Goal: Task Accomplishment & Management: Manage account settings

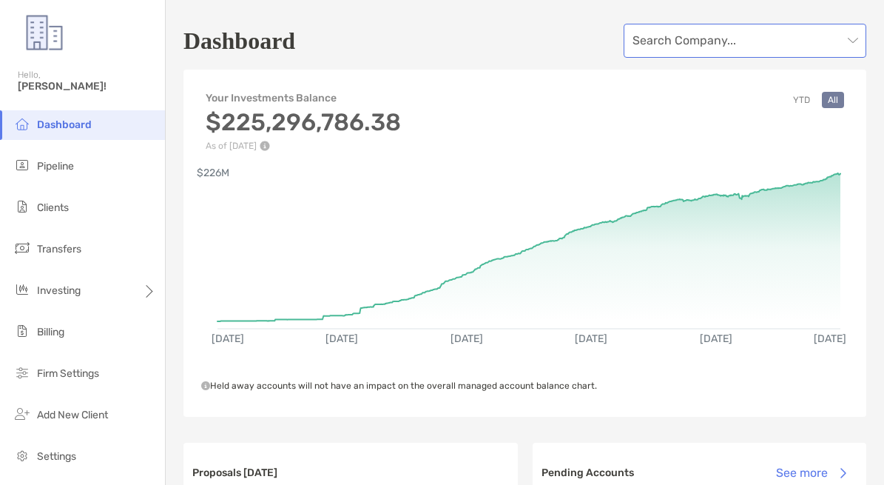
click at [658, 41] on input "search" at bounding box center [737, 40] width 210 height 33
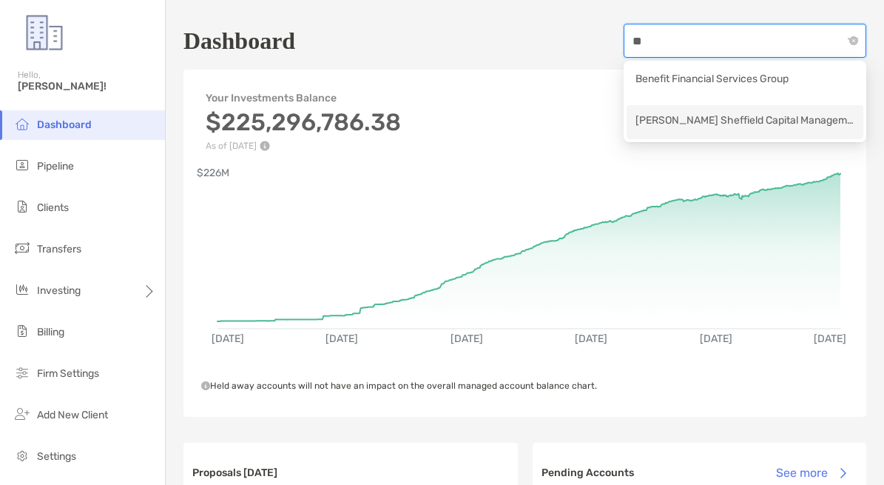
click at [660, 117] on div "[PERSON_NAME] Sheffield Capital Management" at bounding box center [744, 121] width 219 height 18
type input "**"
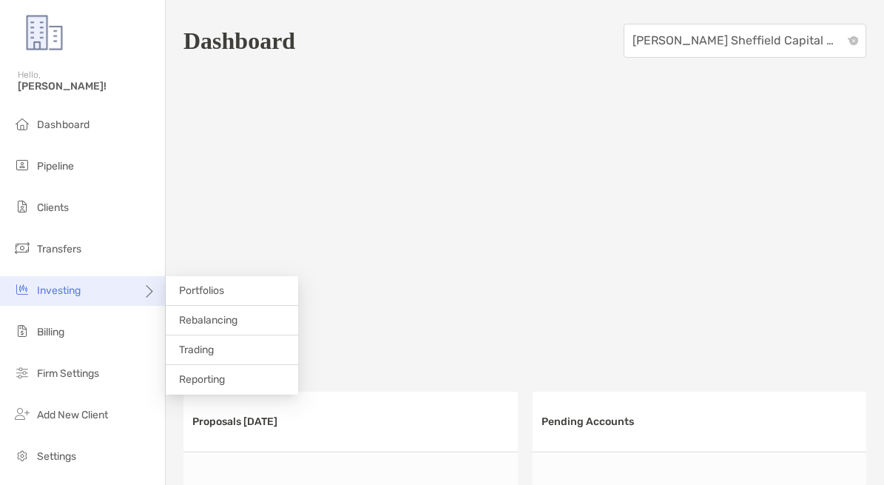
click at [117, 286] on div "Investing" at bounding box center [82, 291] width 165 height 30
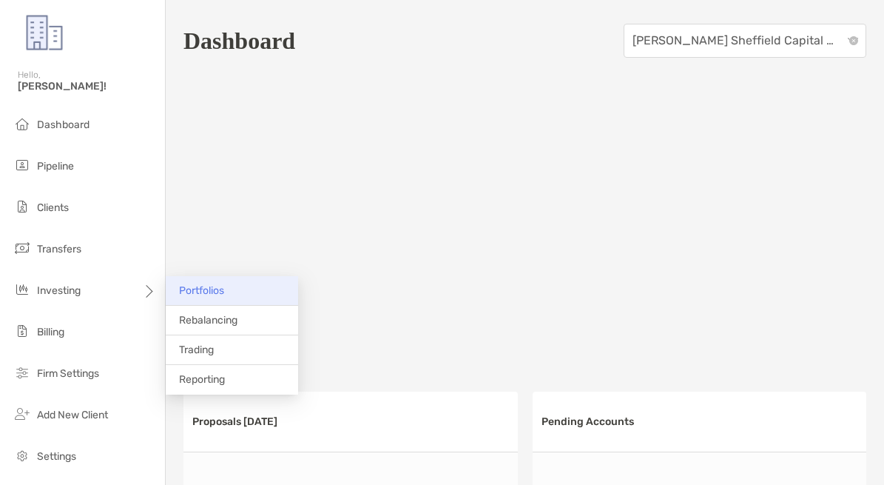
click at [226, 291] on li "Portfolios" at bounding box center [232, 291] width 132 height 30
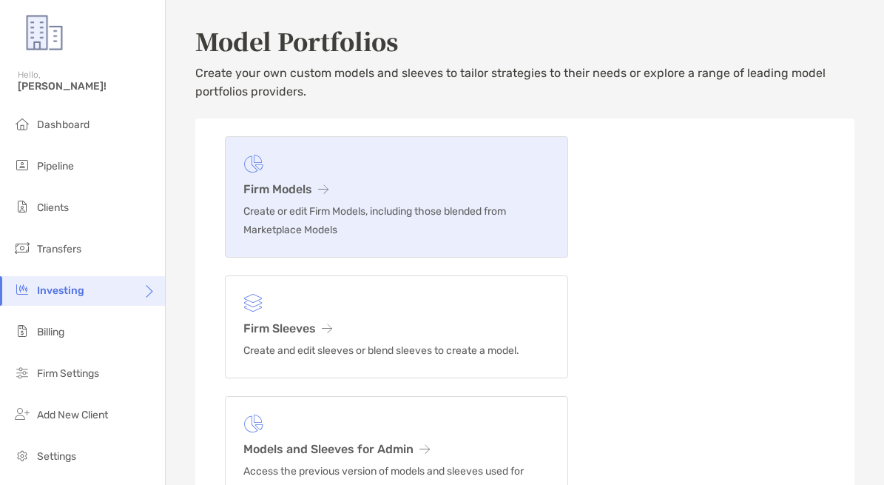
click at [313, 200] on link "Firm Models Create or edit Firm Models, including those blended from Marketplac…" at bounding box center [396, 196] width 343 height 121
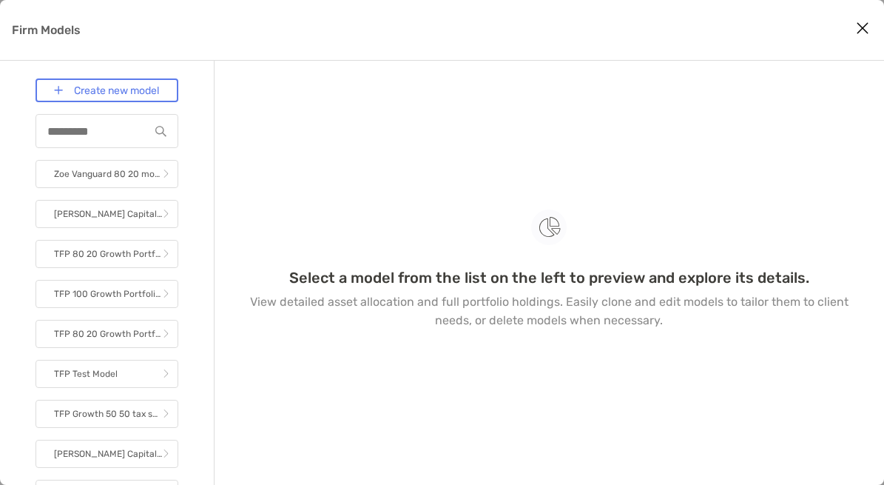
scroll to position [12, 0]
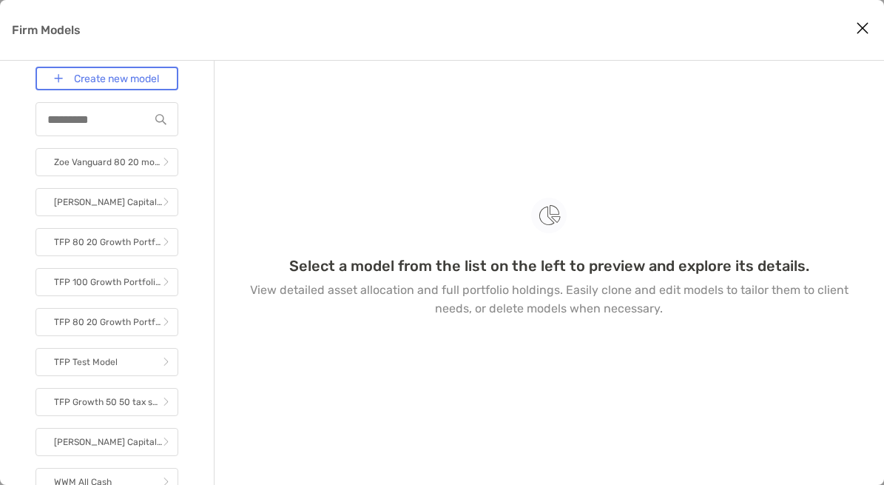
click at [118, 109] on div "Firm Models" at bounding box center [107, 119] width 143 height 34
click at [113, 119] on input "Firm Models" at bounding box center [93, 119] width 112 height 13
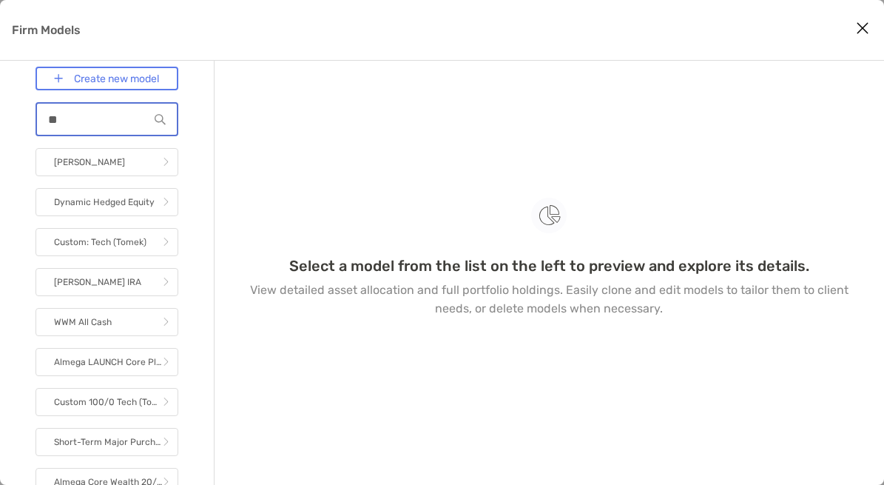
type input "*"
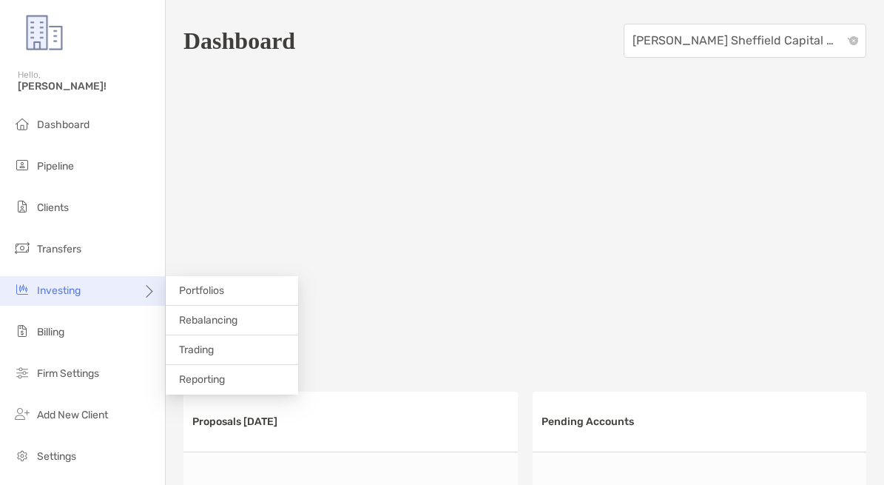
click at [149, 291] on icon at bounding box center [148, 297] width 12 height 12
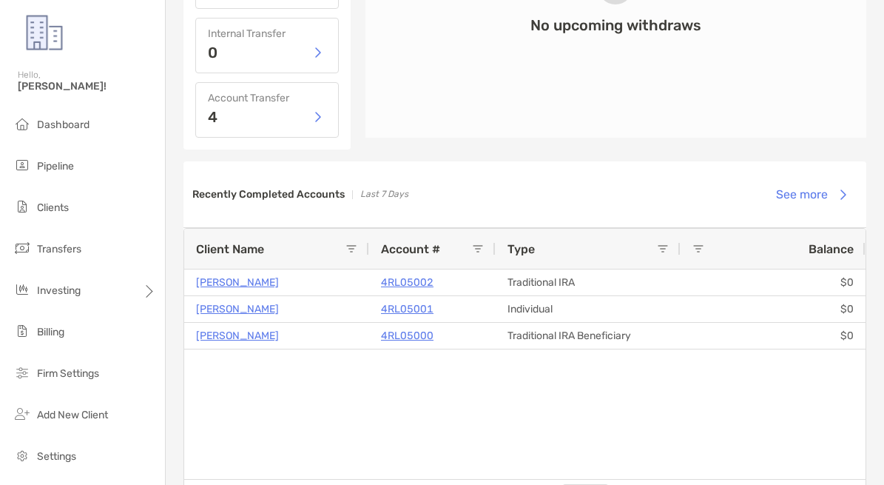
scroll to position [1052, 0]
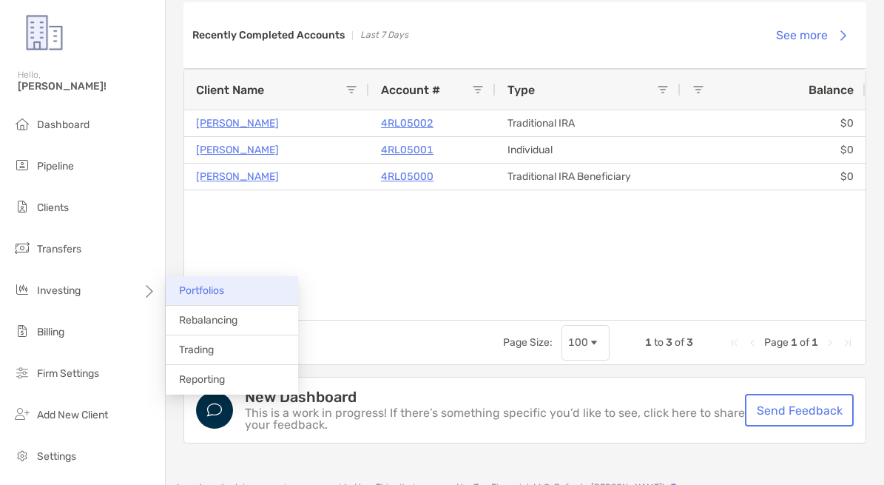
click at [201, 289] on span "Portfolios" at bounding box center [201, 290] width 45 height 13
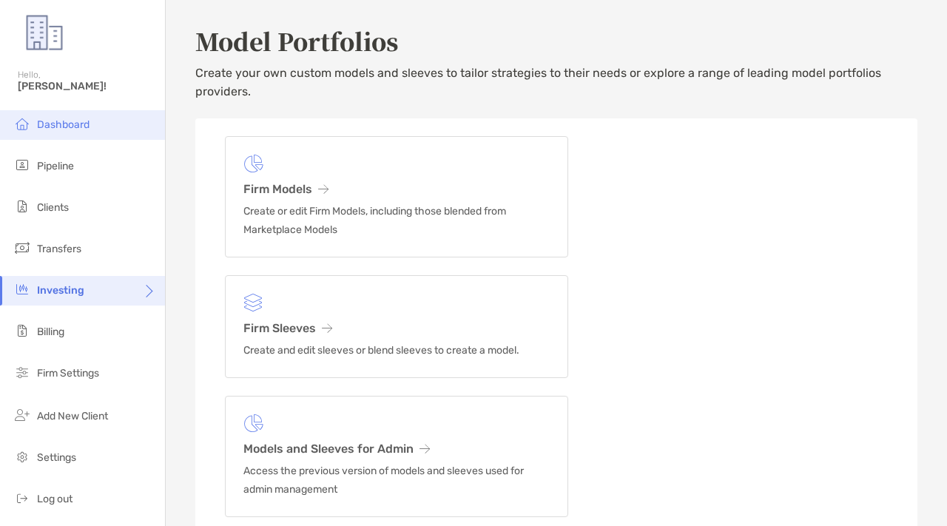
click at [51, 119] on span "Dashboard" at bounding box center [63, 124] width 53 height 13
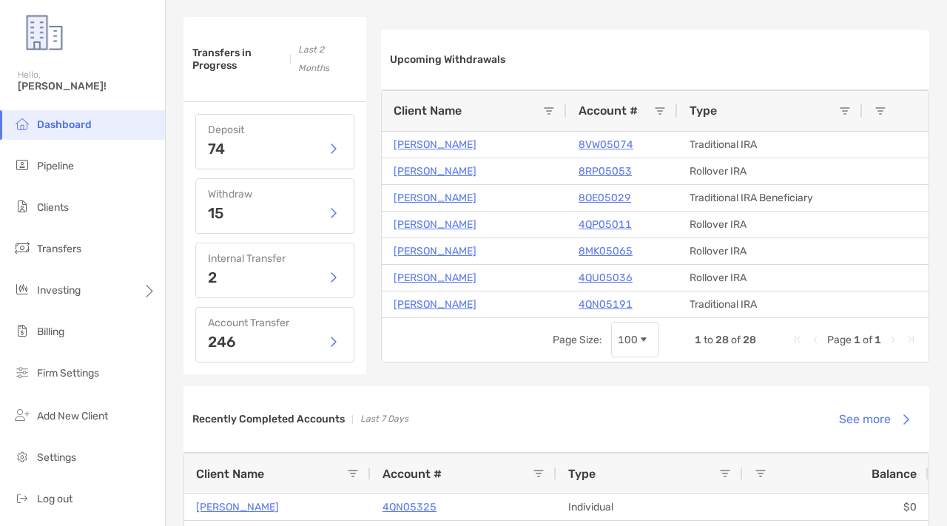
scroll to position [755, 0]
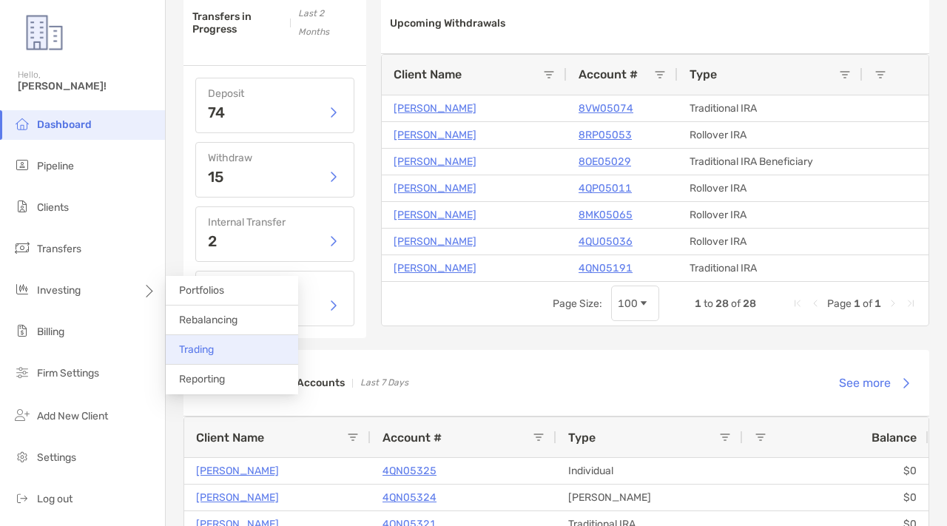
click at [192, 352] on span "Trading" at bounding box center [196, 349] width 35 height 13
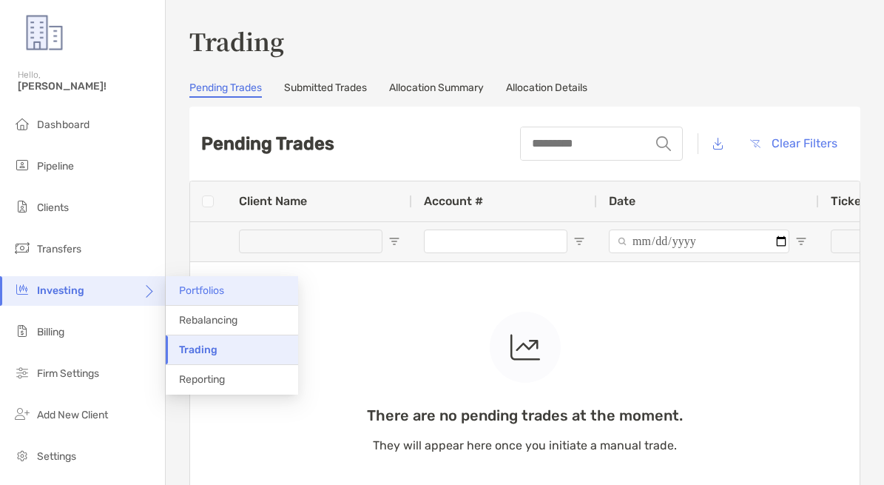
click at [206, 293] on span "Portfolios" at bounding box center [201, 290] width 45 height 13
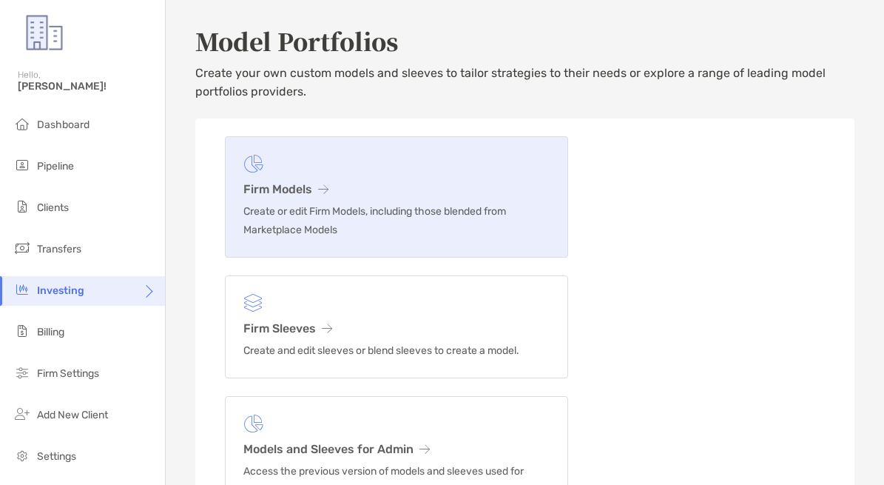
click at [289, 209] on p "Create or edit Firm Models, including those blended from Marketplace Models" at bounding box center [396, 220] width 306 height 37
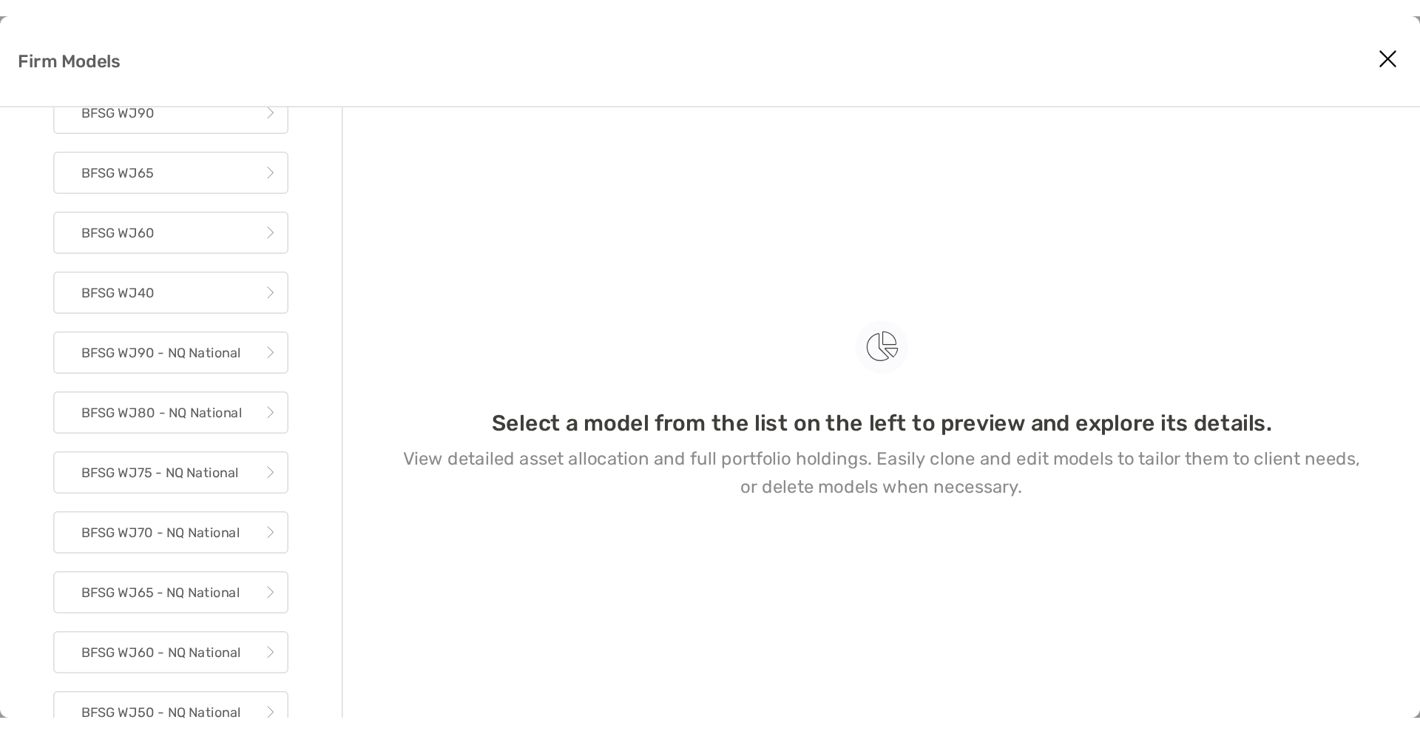
scroll to position [1108, 0]
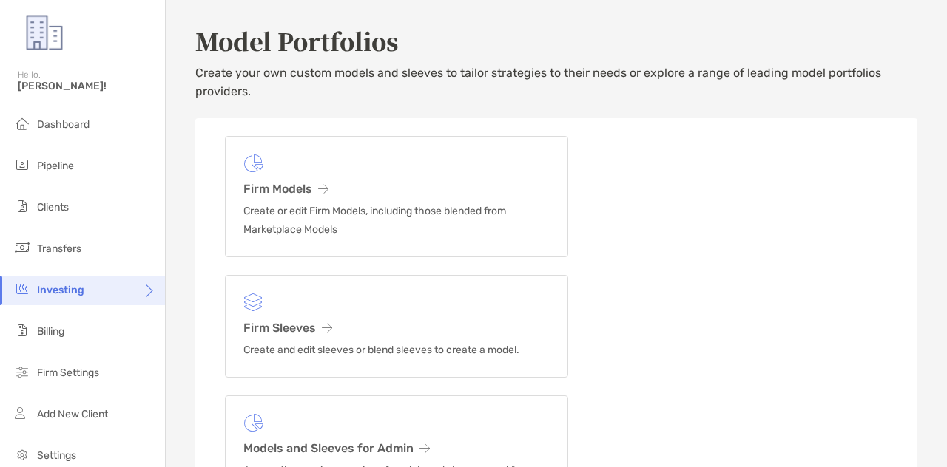
click at [52, 31] on img at bounding box center [44, 32] width 53 height 53
click at [52, 110] on li "Dashboard" at bounding box center [82, 125] width 165 height 30
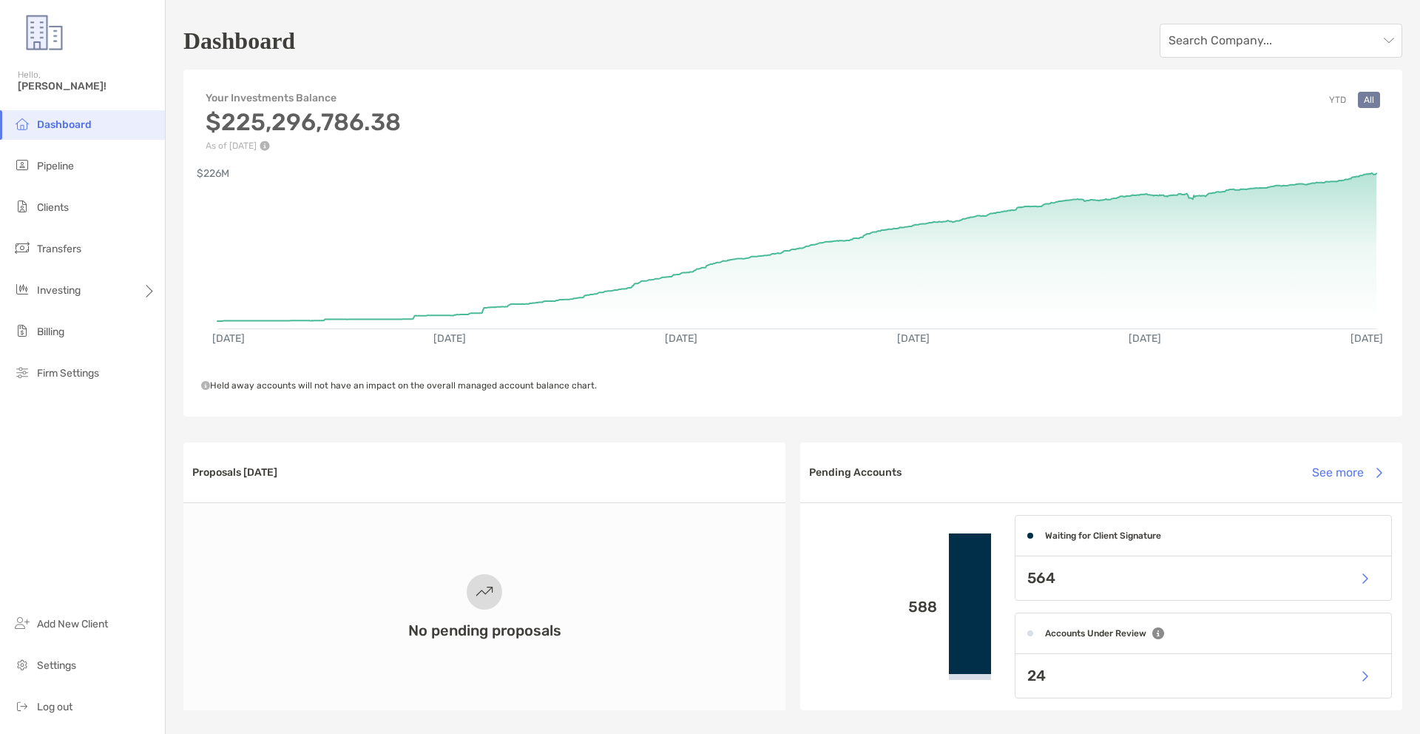
click at [107, 126] on li "Dashboard" at bounding box center [82, 125] width 165 height 30
click at [106, 172] on li "Pipeline" at bounding box center [82, 167] width 165 height 30
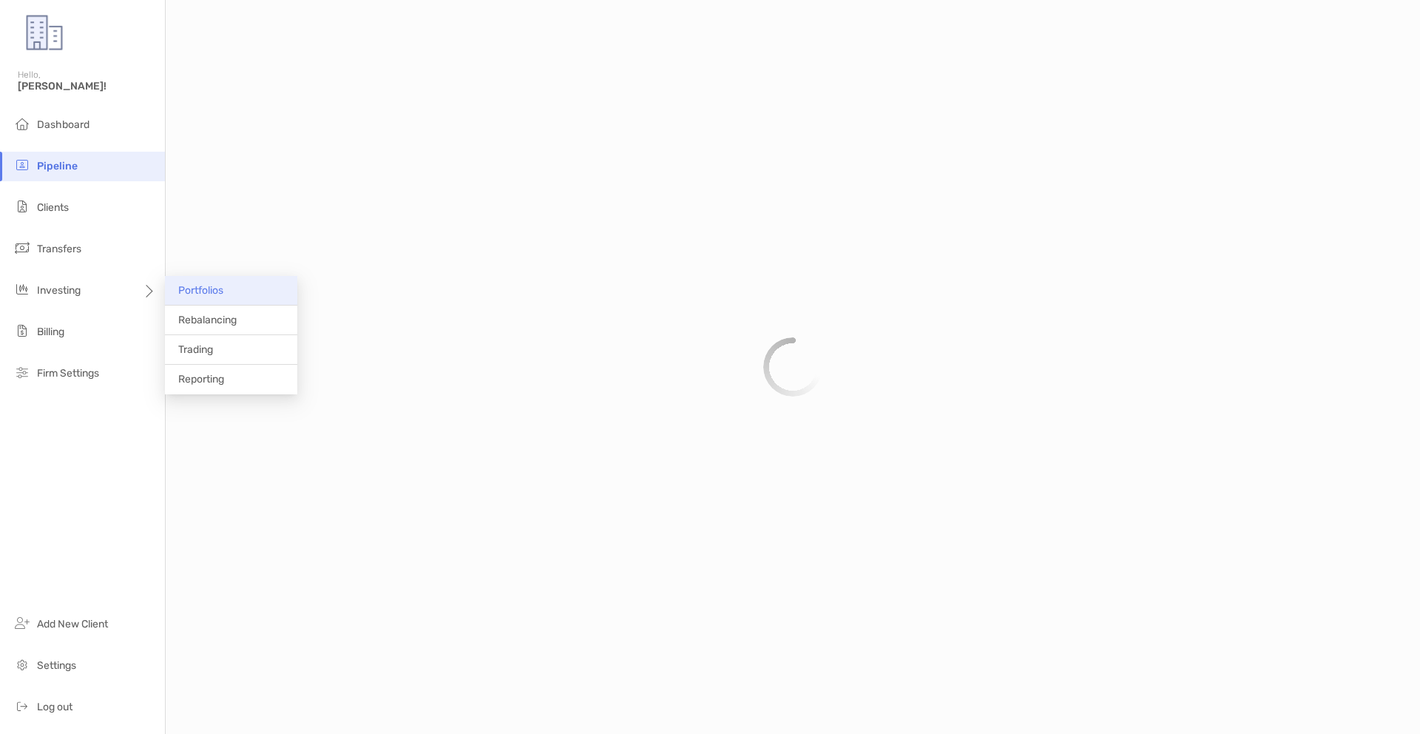
click at [193, 290] on span "Portfolios" at bounding box center [200, 290] width 45 height 13
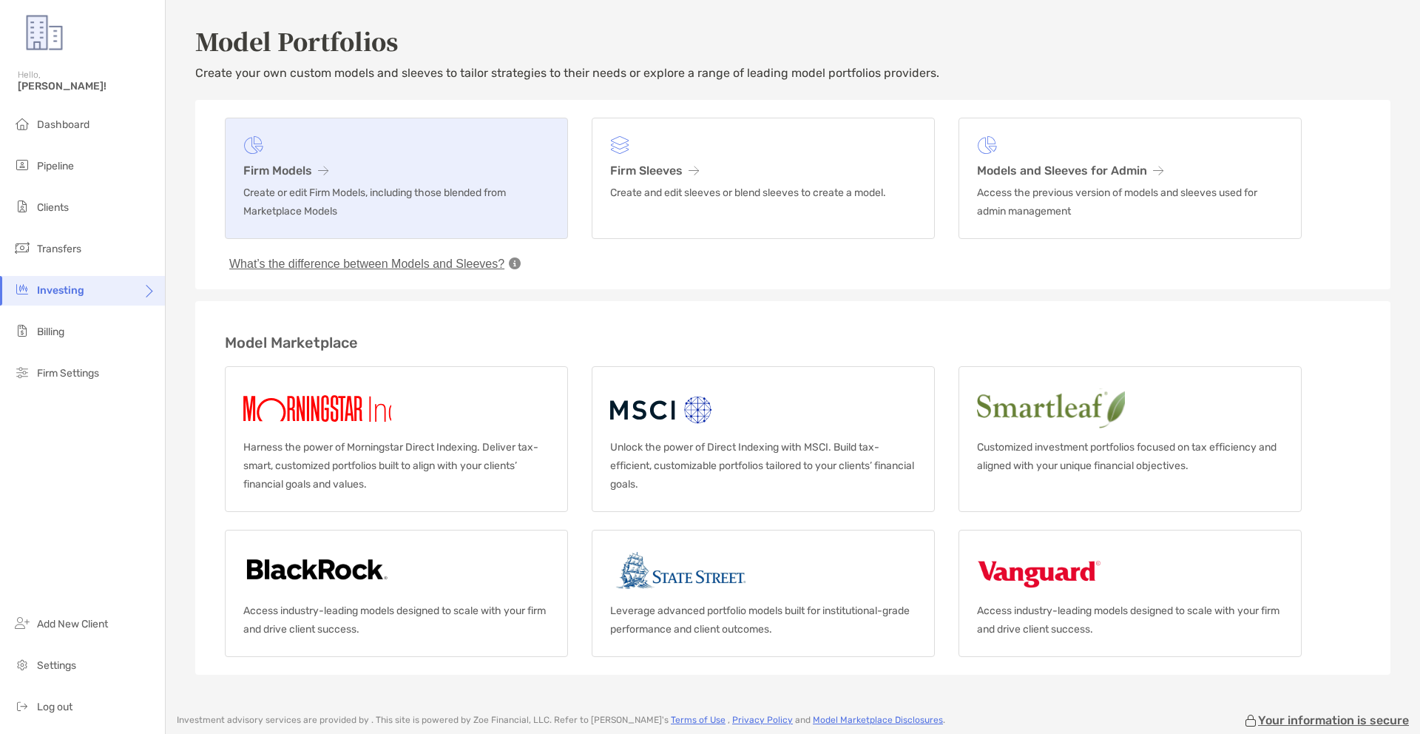
click at [362, 208] on p "Create or edit Firm Models, including those blended from Marketplace Models" at bounding box center [396, 201] width 306 height 37
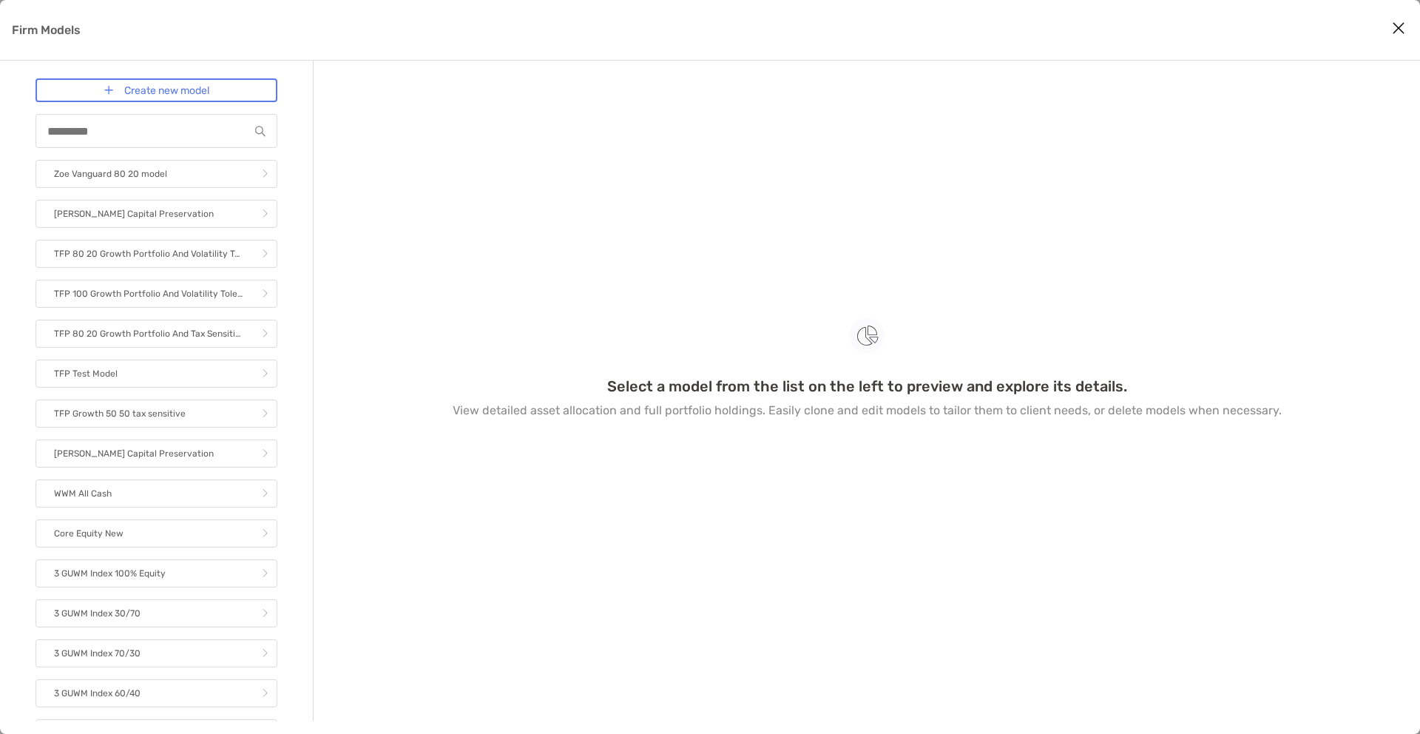
click at [883, 31] on button "Close modal" at bounding box center [1399, 29] width 22 height 22
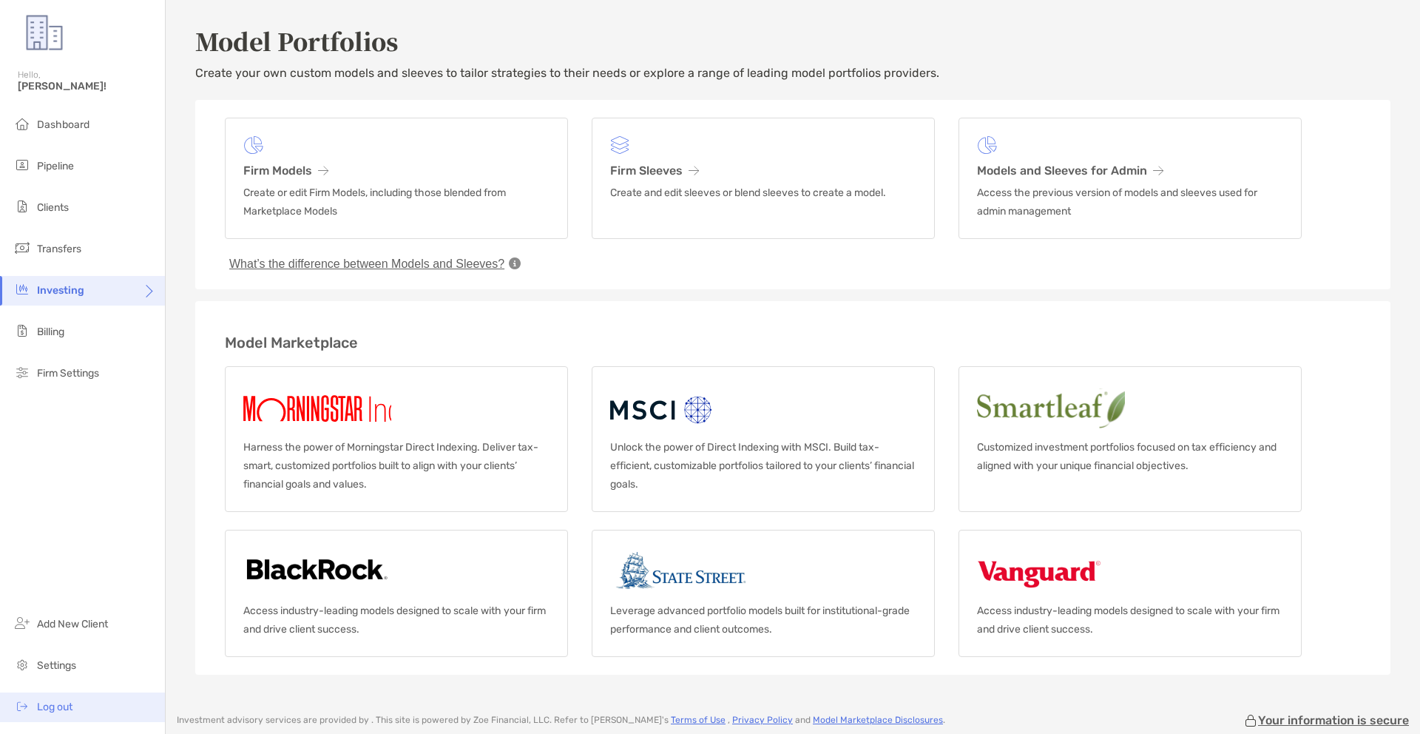
click at [87, 459] on li "Log out" at bounding box center [82, 707] width 165 height 30
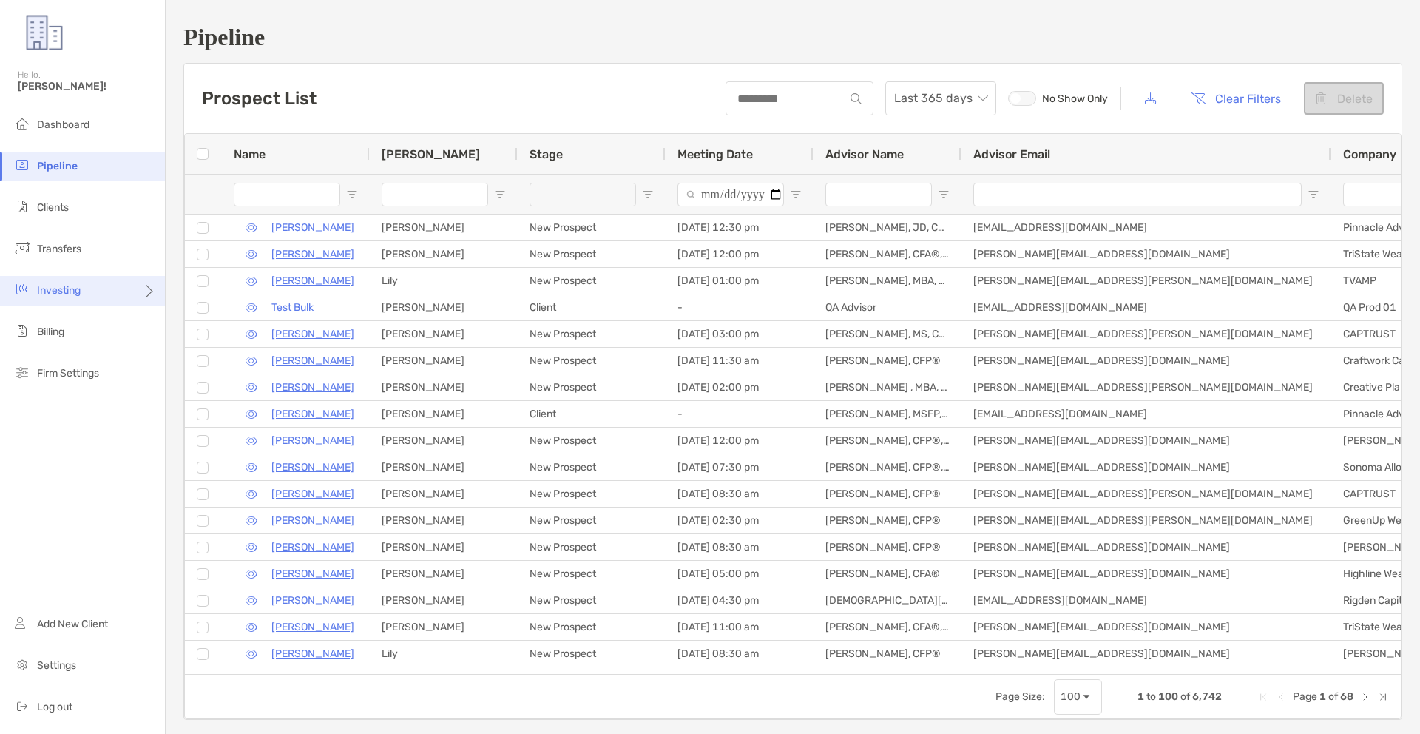
click at [81, 289] on span "Investing" at bounding box center [59, 290] width 44 height 13
click at [197, 290] on span "Portfolios" at bounding box center [200, 290] width 45 height 13
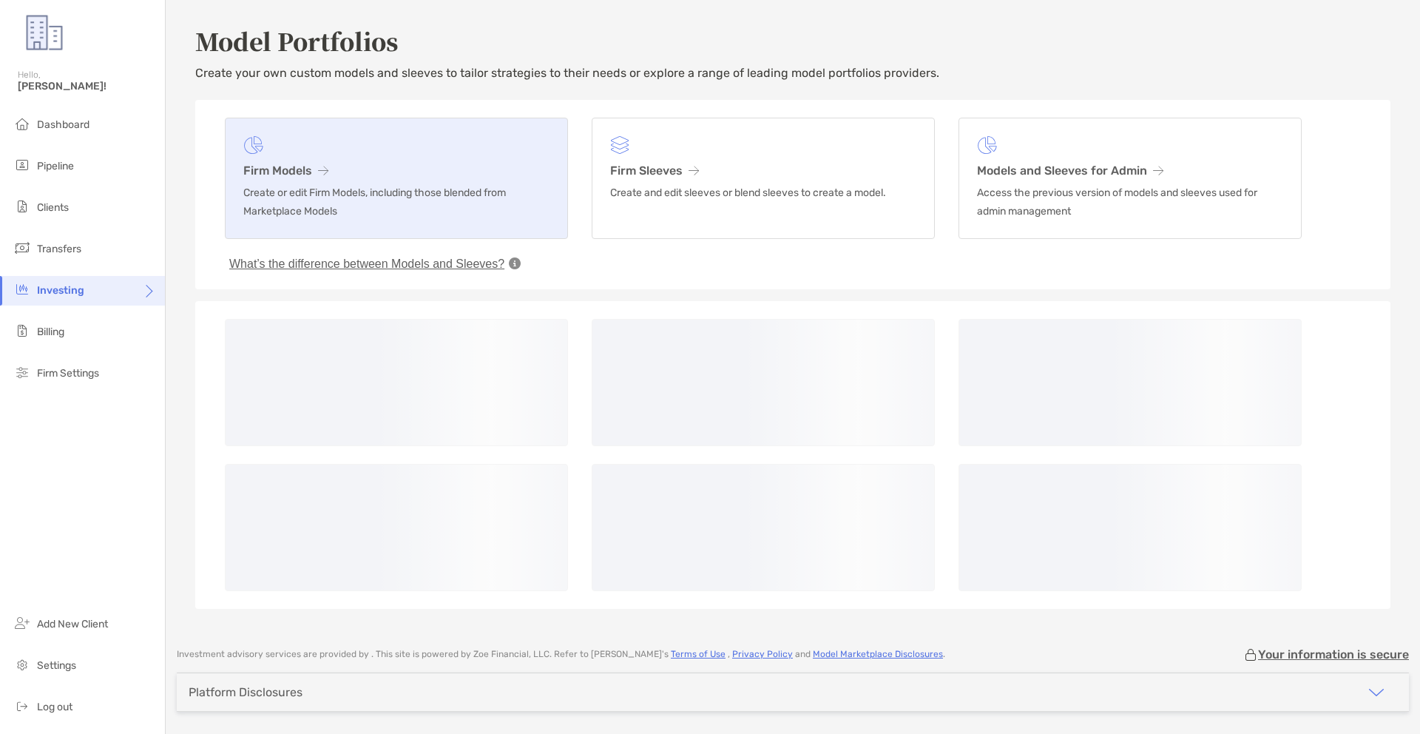
click at [411, 197] on p "Create or edit Firm Models, including those blended from Marketplace Models" at bounding box center [396, 201] width 306 height 37
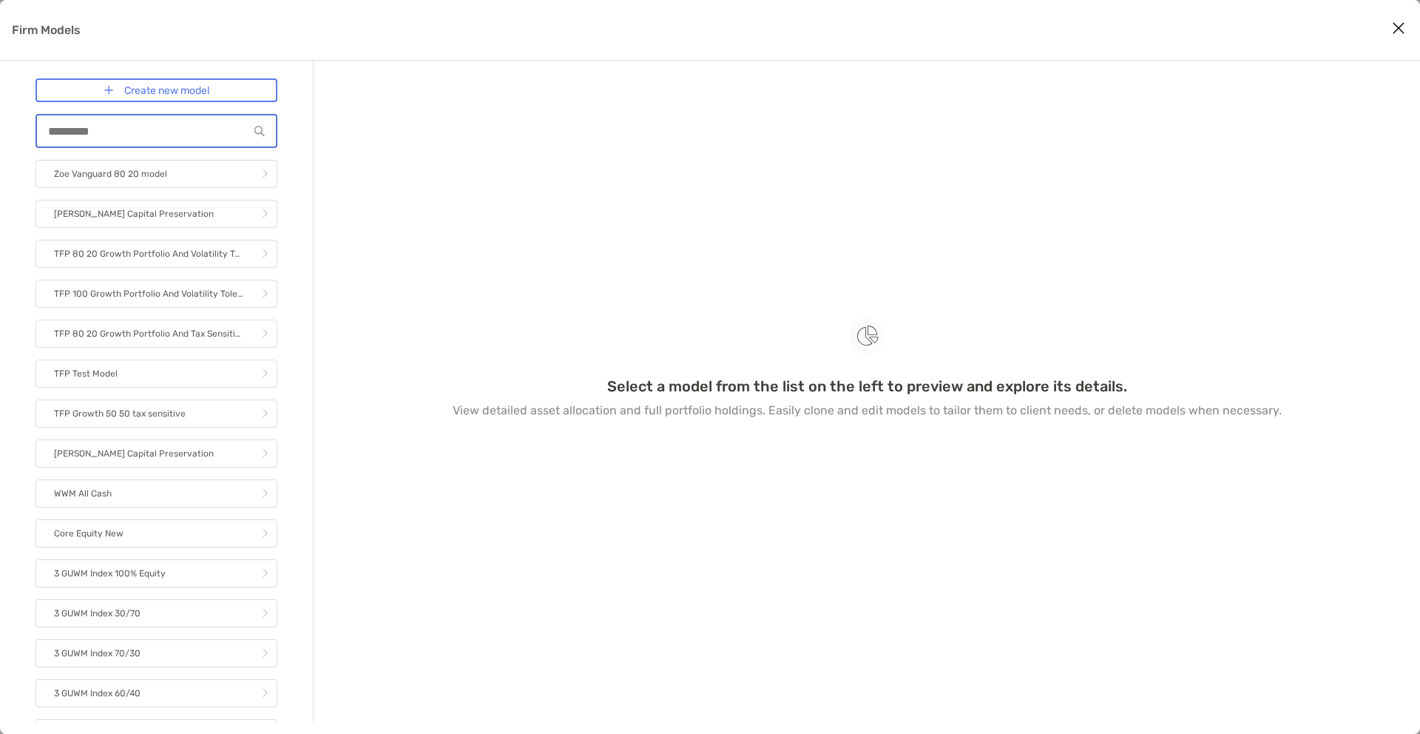
click at [216, 137] on input "Firm Models" at bounding box center [143, 131] width 212 height 13
type input "*"
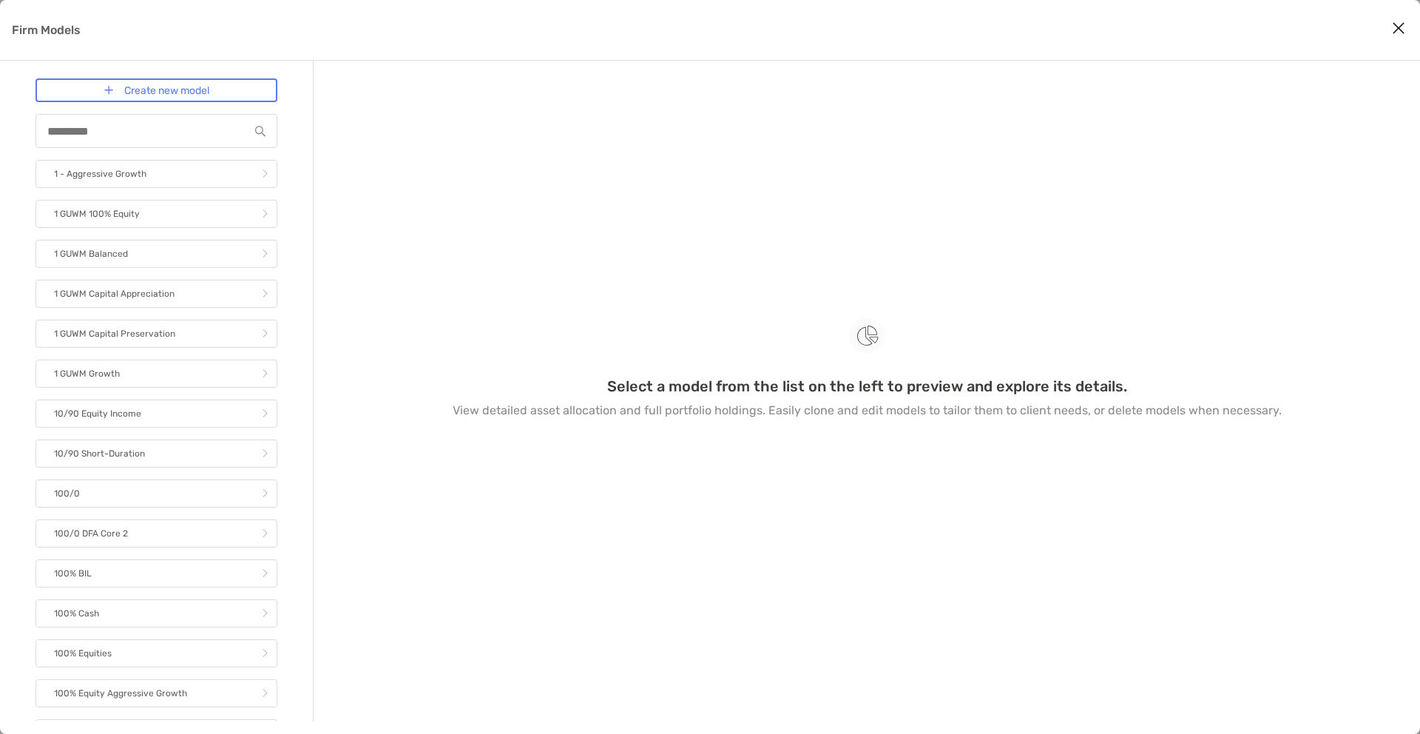
click at [1405, 33] on button "Close modal" at bounding box center [1399, 29] width 22 height 22
